Goal: Check status: Check status

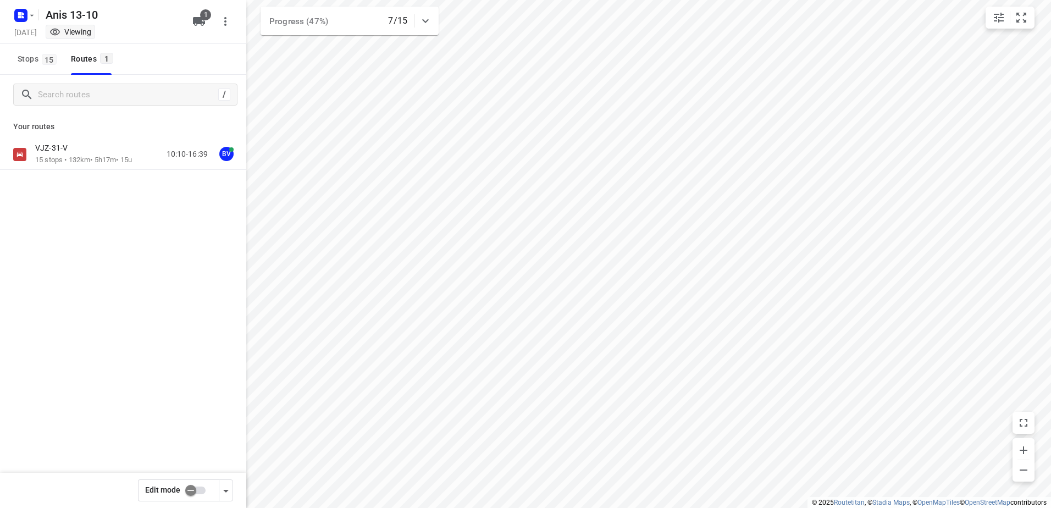
click at [58, 135] on div "Your routes VJZ-31-V 15 stops • 132km • 5h17m • 15u 10:10-16:39 BV" at bounding box center [123, 180] width 246 height 132
drag, startPoint x: 58, startPoint y: 135, endPoint x: 82, endPoint y: 177, distance: 48.7
click at [82, 177] on div "VJZ-31-V 15 stops • 132km • 5h17m • 15u 10:10-16:39 BV" at bounding box center [123, 193] width 246 height 108
click at [91, 165] on p "15 stops • 132km • 5h17m • 15u" at bounding box center [83, 160] width 97 height 10
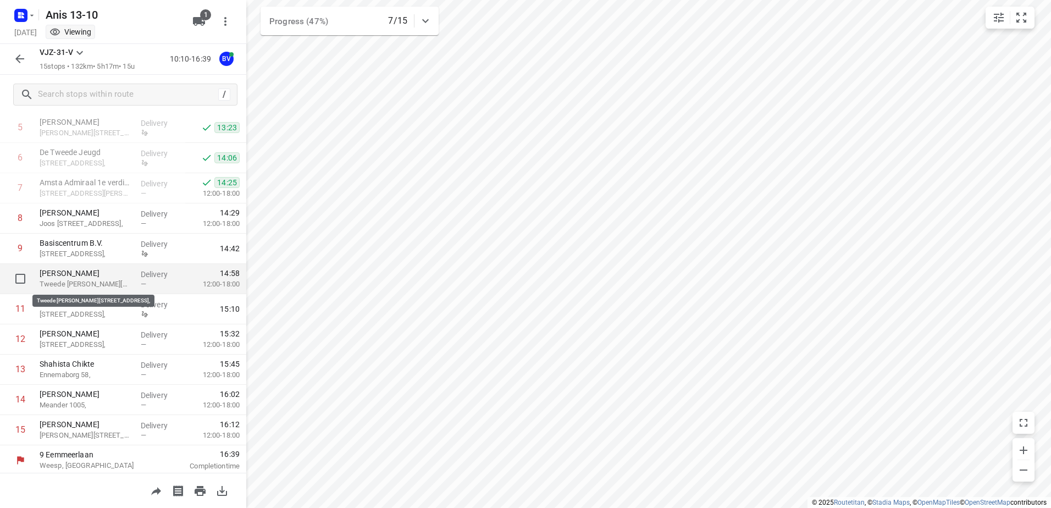
scroll to position [180, 0]
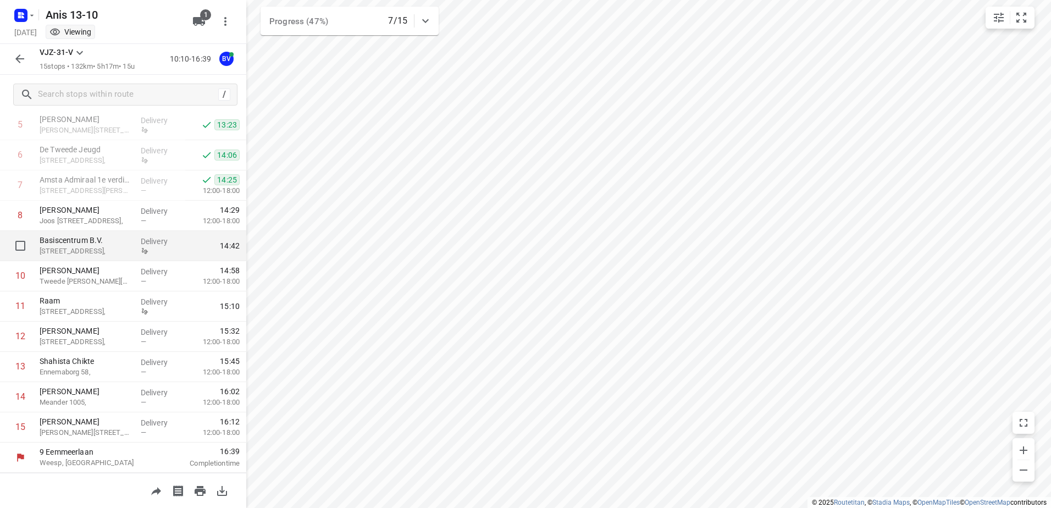
click at [116, 232] on div "Basiscentrum B.V. [STREET_ADDRESS]," at bounding box center [85, 246] width 101 height 30
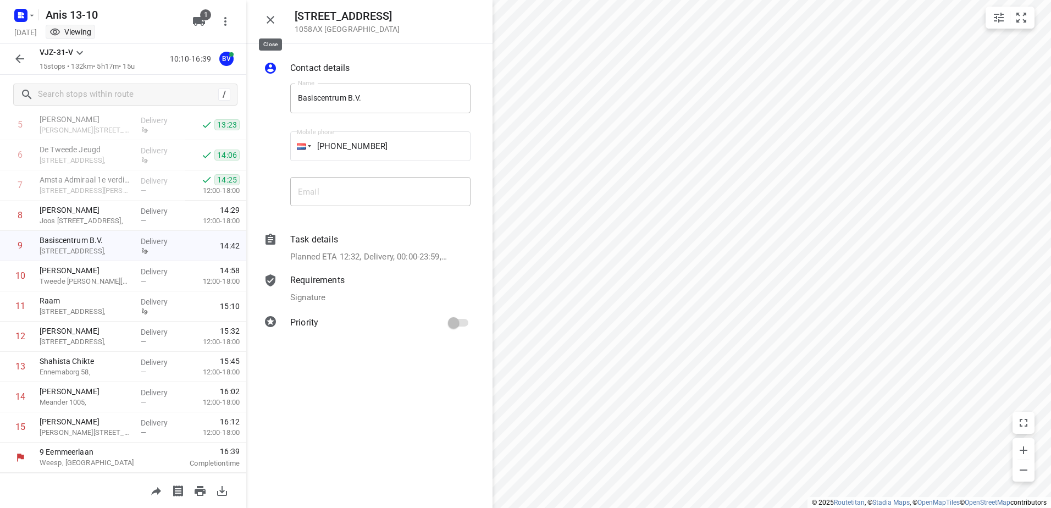
click at [266, 18] on icon "button" at bounding box center [270, 19] width 13 height 13
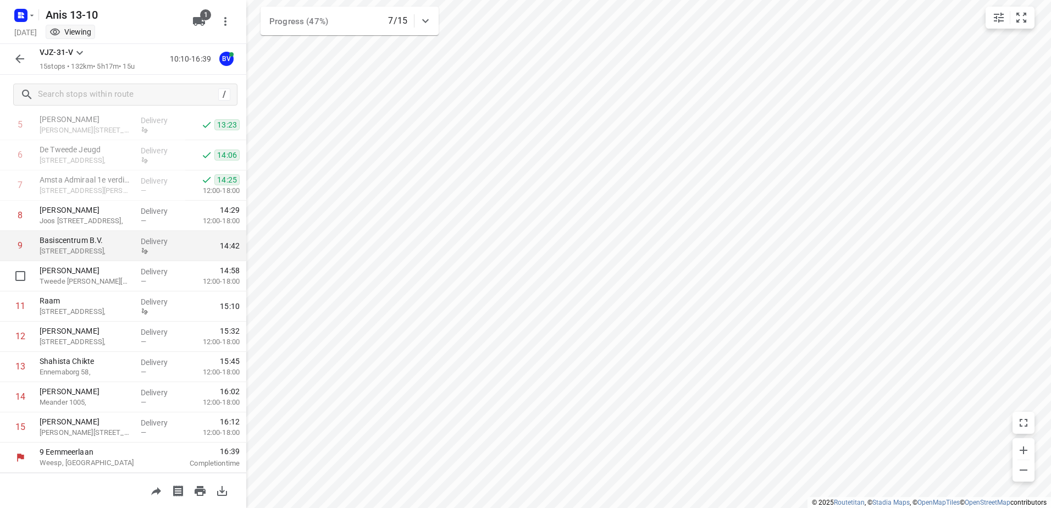
click at [148, 239] on p "Delivery" at bounding box center [161, 241] width 41 height 11
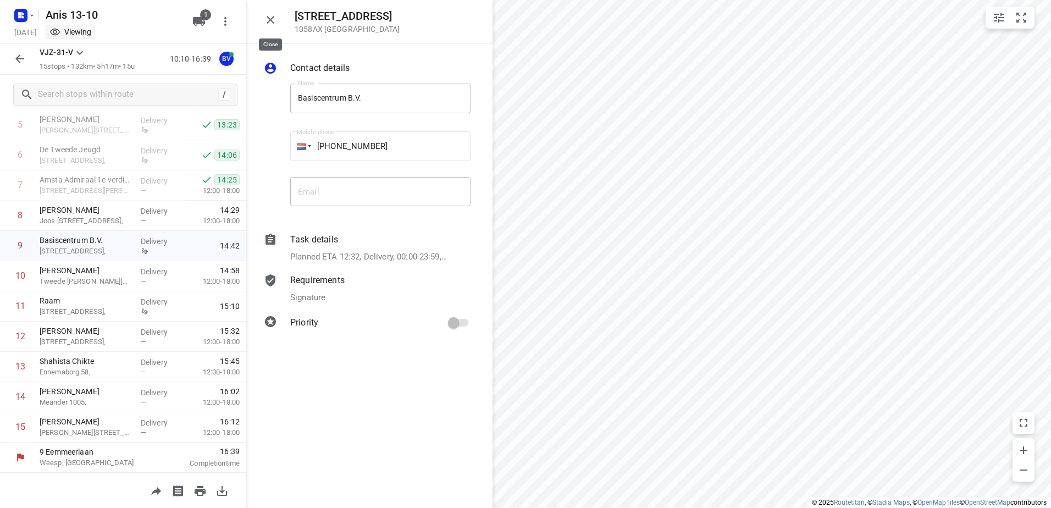
click at [273, 19] on icon "button" at bounding box center [270, 19] width 13 height 13
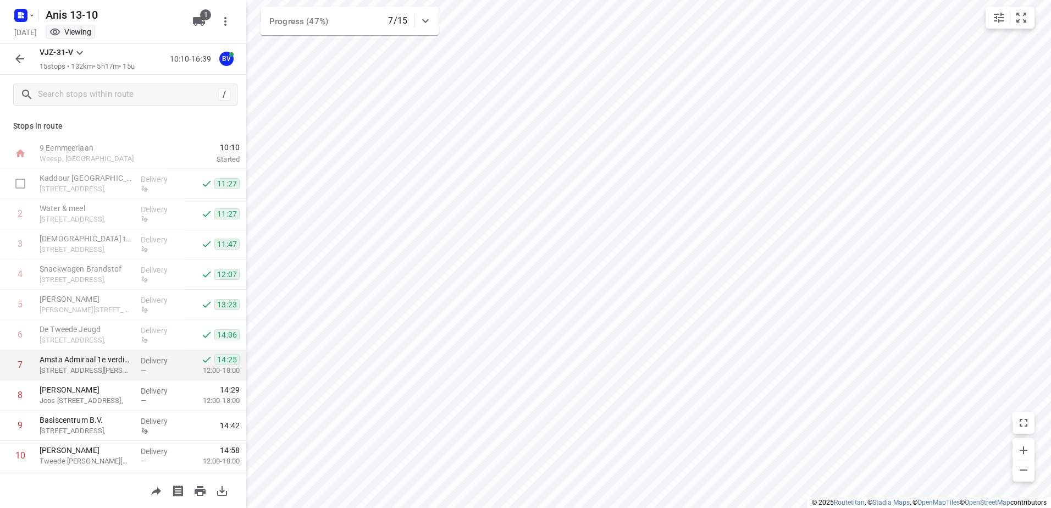
scroll to position [0, 0]
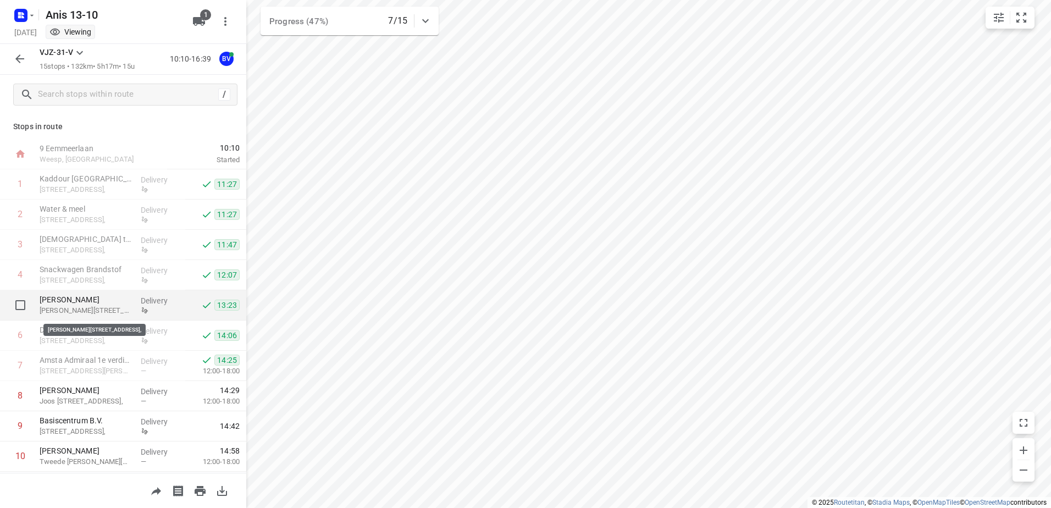
click at [126, 310] on p "[PERSON_NAME][STREET_ADDRESS]," at bounding box center [86, 310] width 92 height 11
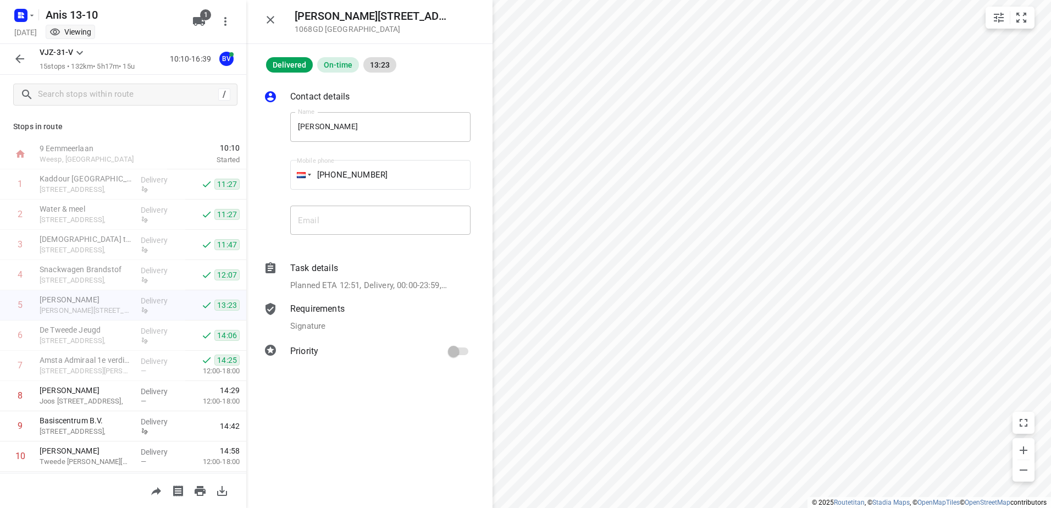
click at [266, 16] on icon "button" at bounding box center [270, 19] width 13 height 13
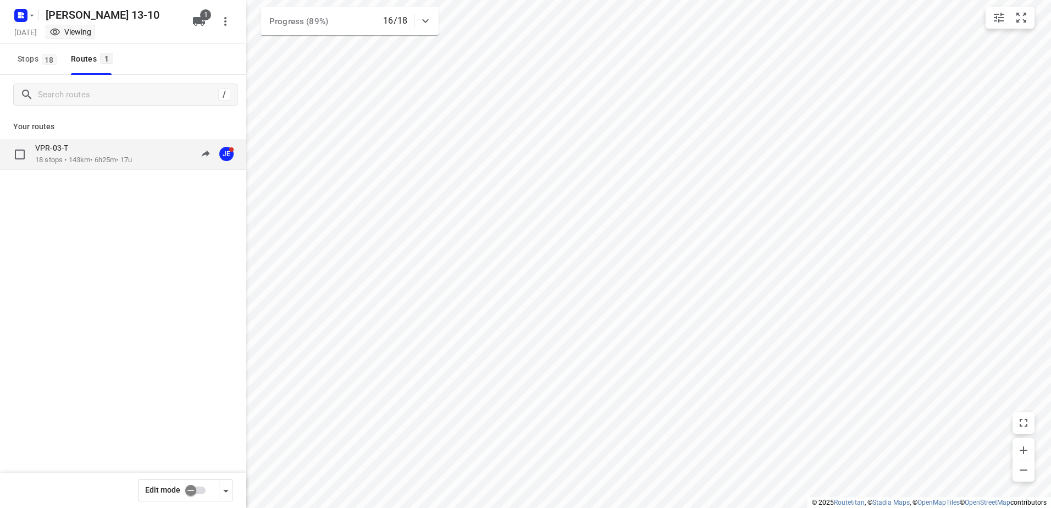
click at [103, 151] on div "VPR-03-T" at bounding box center [83, 149] width 97 height 12
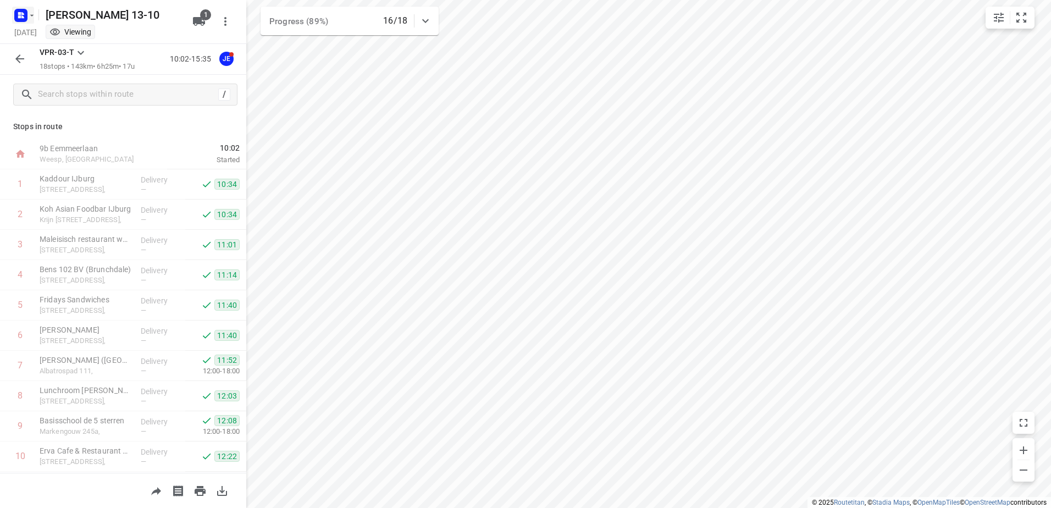
click at [31, 10] on button "button" at bounding box center [23, 16] width 22 height 18
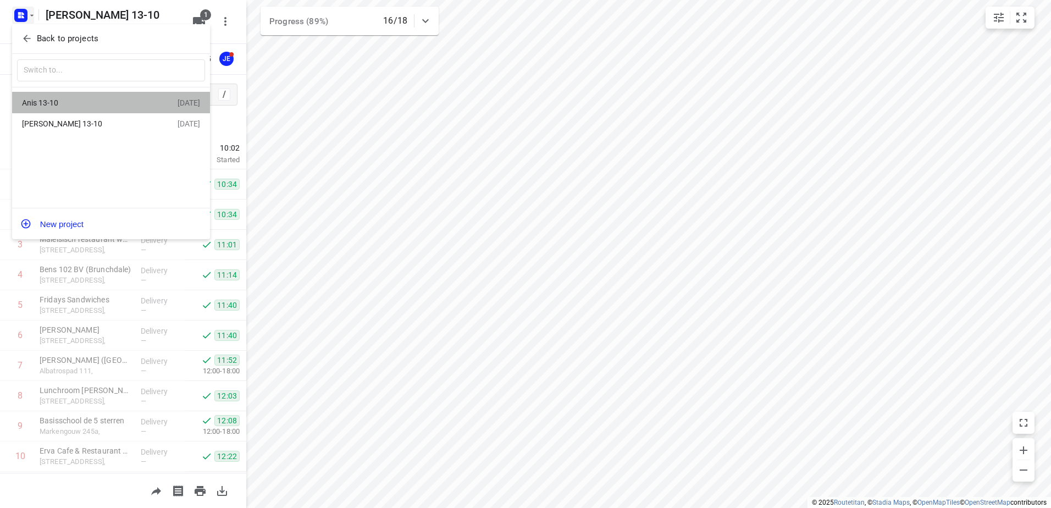
click at [65, 103] on div "Anis 13-10" at bounding box center [85, 102] width 126 height 9
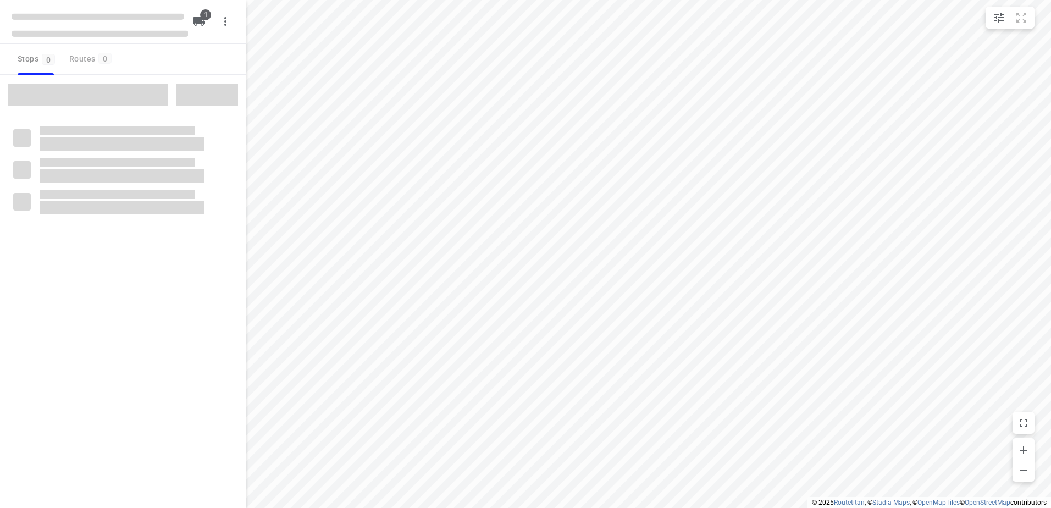
type input "distance"
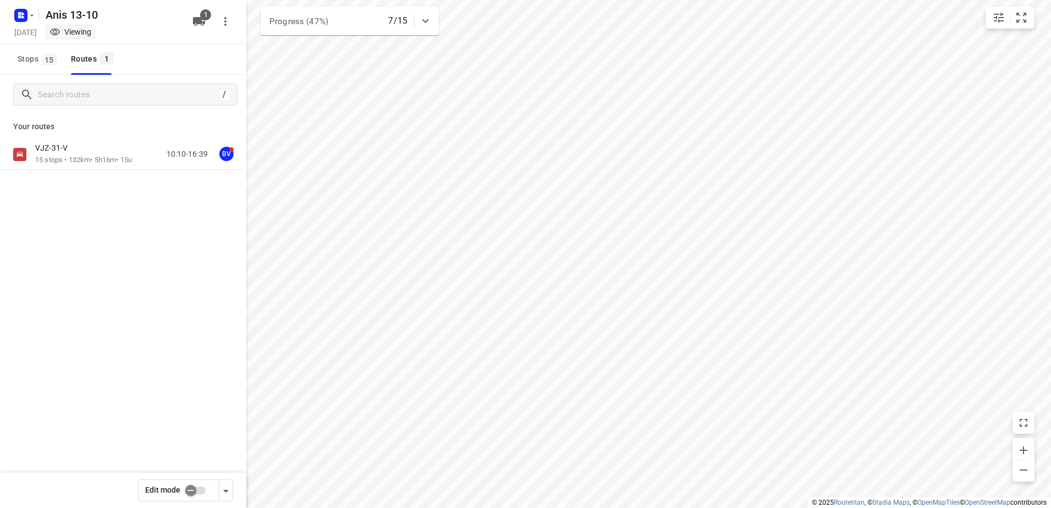
click at [66, 152] on p "VJZ-31-V" at bounding box center [54, 148] width 39 height 10
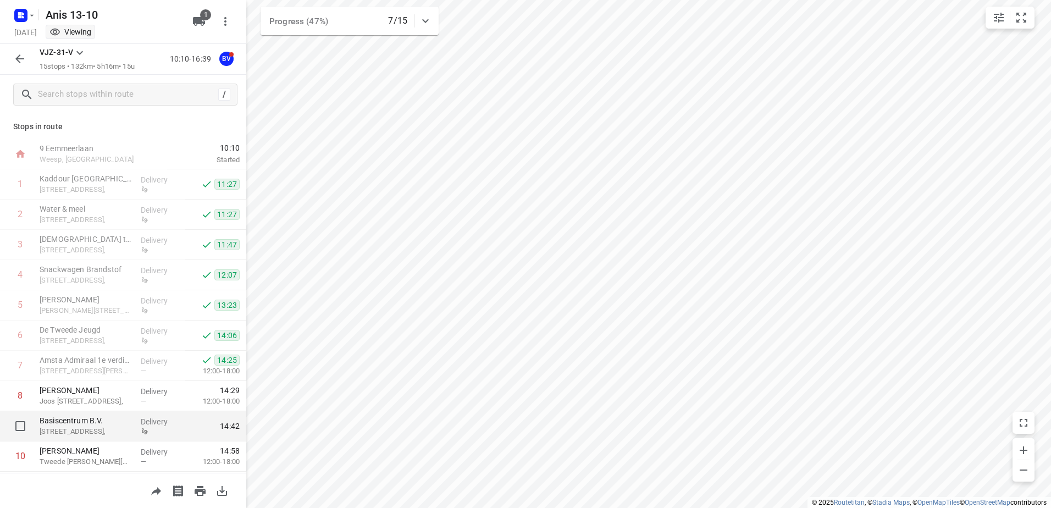
drag, startPoint x: 120, startPoint y: 425, endPoint x: 126, endPoint y: 420, distance: 7.8
click at [120, 425] on p "Basiscentrum B.V." at bounding box center [86, 420] width 92 height 11
